Goal: Check status: Check status

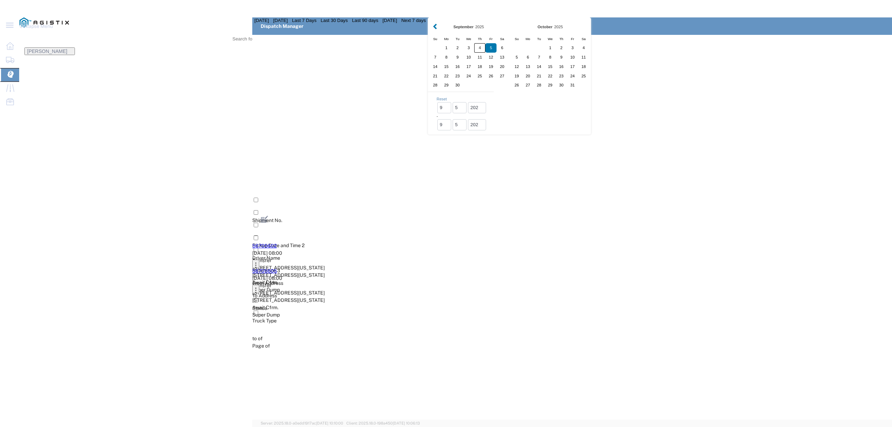
click at [474, 53] on div "4" at bounding box center [479, 47] width 11 height 9
type input "[DATE]"
type input "[DATE] - [DATE]"
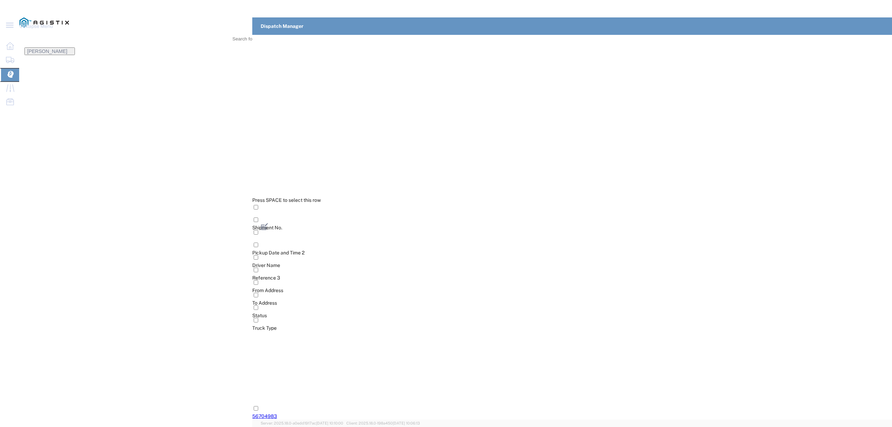
drag, startPoint x: 71, startPoint y: 184, endPoint x: 53, endPoint y: 185, distance: 17.8
type input "[PERSON_NAME]"
type input "[PHONE_NUMBER]"
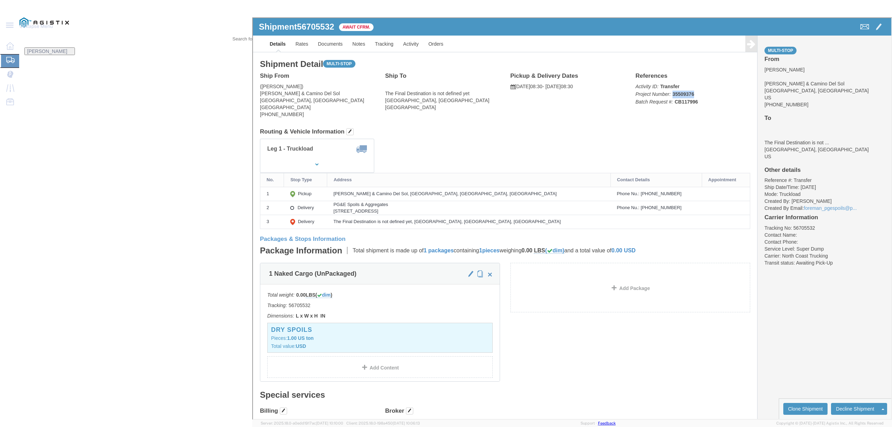
drag, startPoint x: 618, startPoint y: 74, endPoint x: 615, endPoint y: 75, distance: 3.6
click p "Activity ID: Transfer Project Number: 35509376 Batch Request #: CB117996"
copy b "35509376"
drag, startPoint x: 614, startPoint y: 75, endPoint x: 618, endPoint y: 75, distance: 3.8
click p "Activity ID: Transfer Project Number: 35509376 Batch Request #: CB117996"
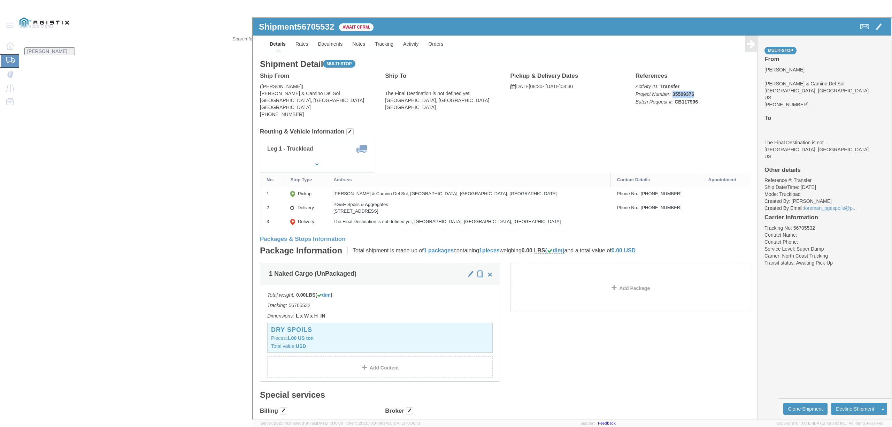
click p "Activity ID: Transfer Project Number: 35509376 Batch Request #: CB117996"
